Goal: Task Accomplishment & Management: Use online tool/utility

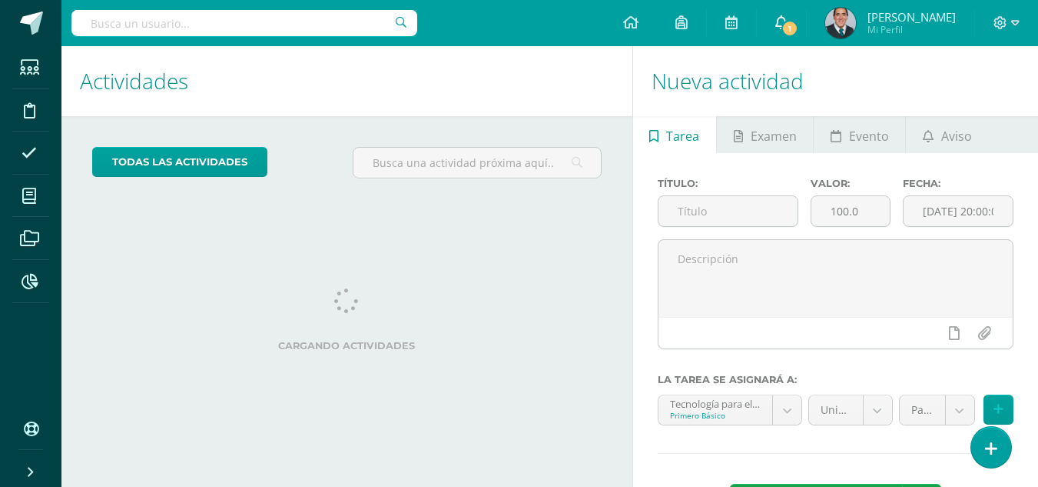
click at [799, 24] on span "1" at bounding box center [790, 28] width 17 height 17
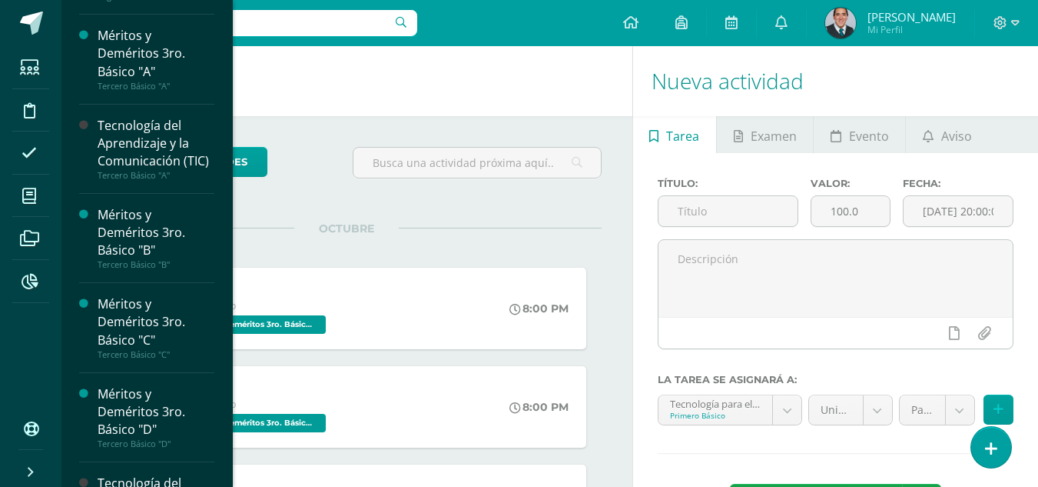
scroll to position [321, 0]
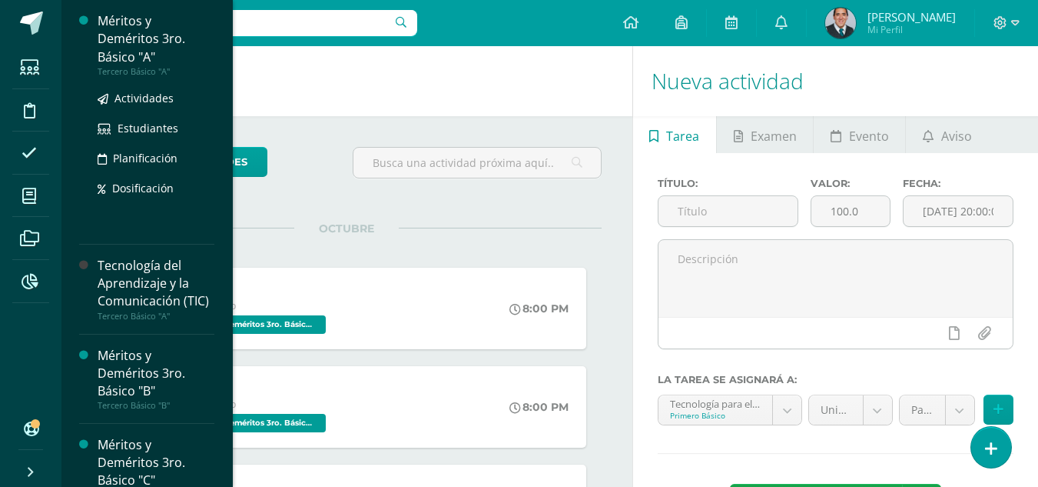
click at [125, 45] on div "Méritos y Deméritos 3ro. Básico "A"" at bounding box center [156, 38] width 117 height 53
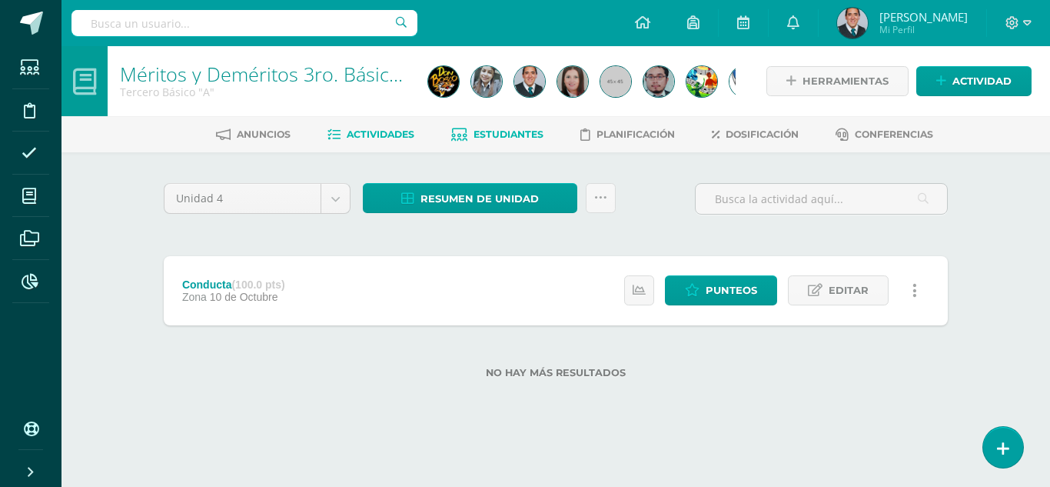
click at [508, 133] on span "Estudiantes" at bounding box center [508, 134] width 70 height 12
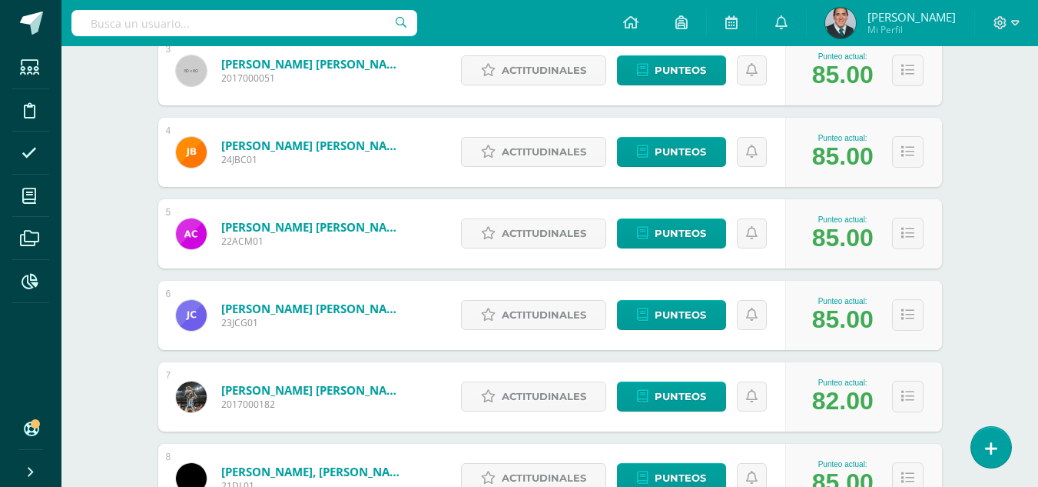
scroll to position [384, 0]
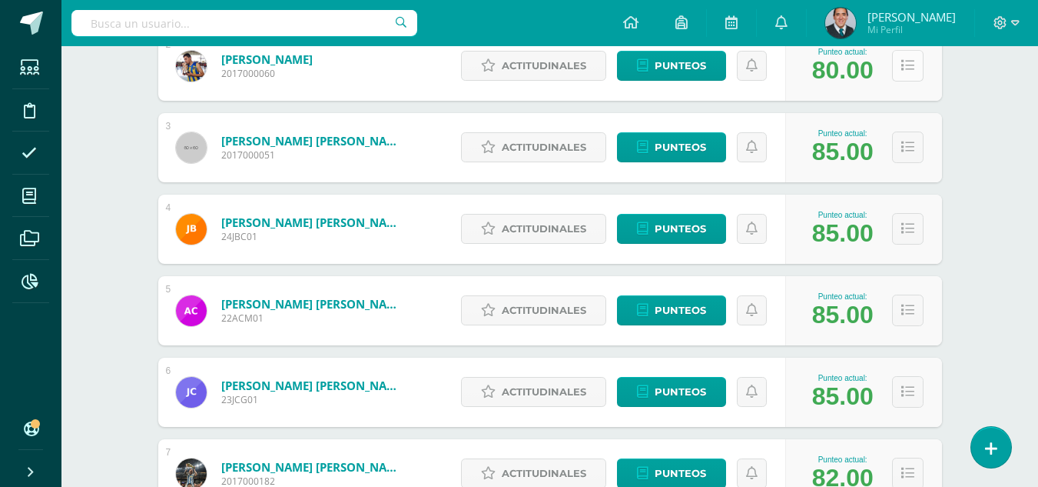
click at [896, 71] on button at bounding box center [908, 66] width 32 height 32
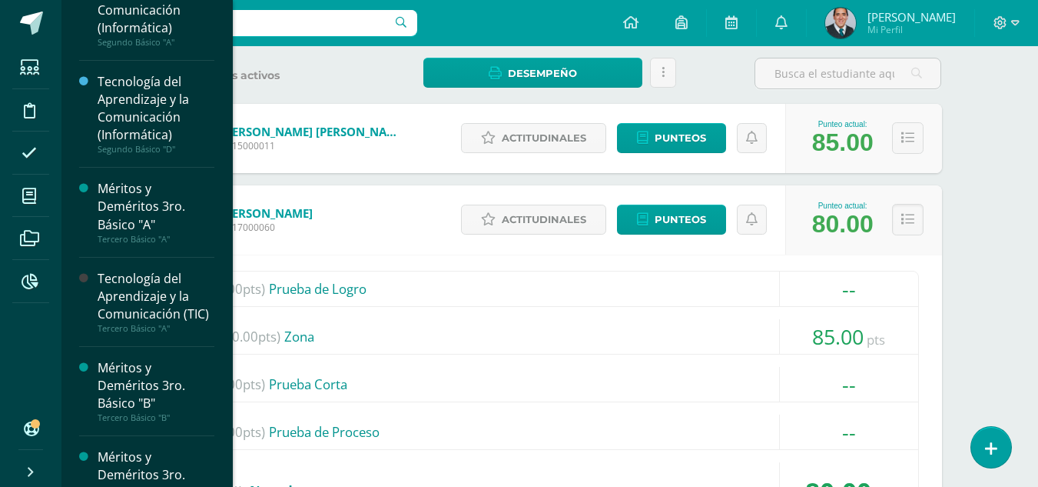
scroll to position [307, 0]
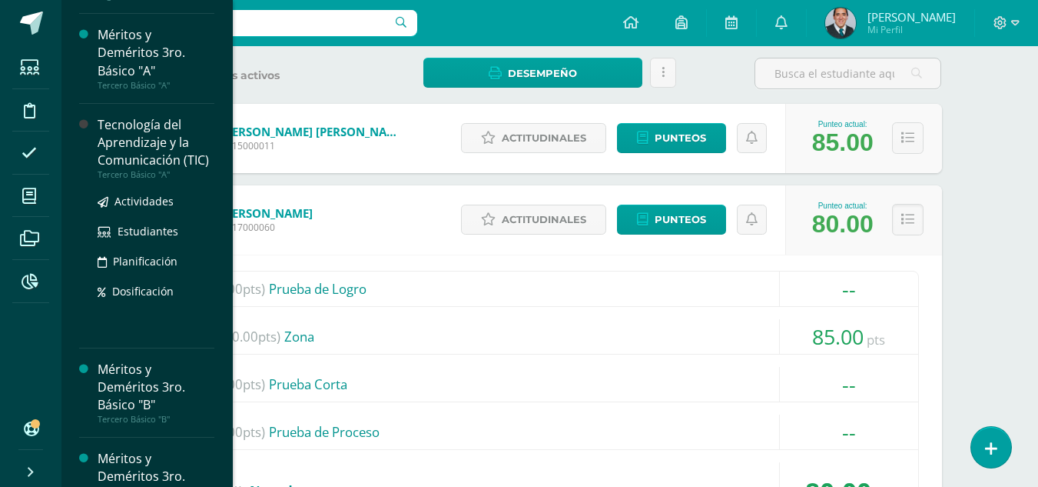
click at [172, 158] on div "Tecnología del Aprendizaje y la Comunicación (TIC)" at bounding box center [156, 142] width 117 height 53
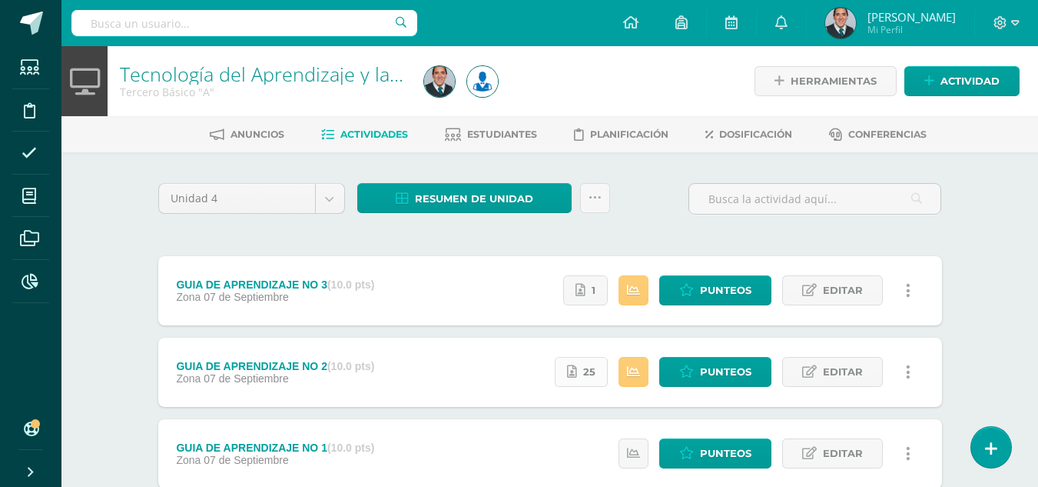
click at [598, 374] on link "25" at bounding box center [581, 372] width 53 height 30
